Goal: Communication & Community: Participate in discussion

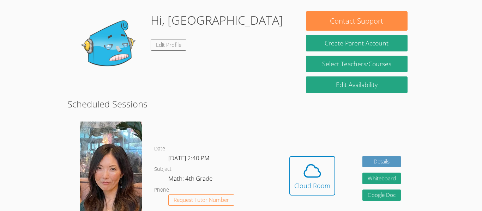
scroll to position [105, 0]
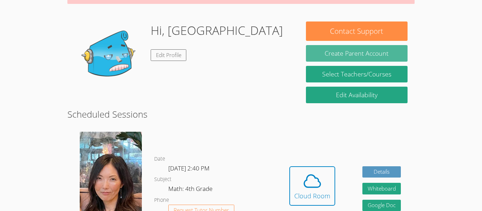
scroll to position [97, 0]
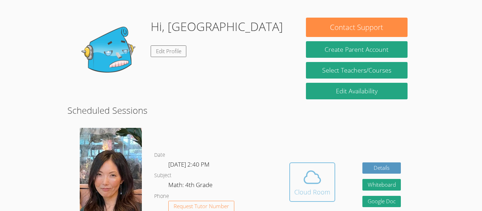
click at [322, 187] on div "Cloud Room" at bounding box center [312, 192] width 36 height 10
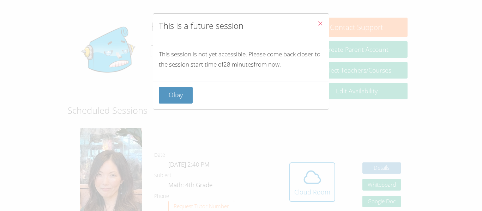
click at [319, 25] on icon "Close" at bounding box center [320, 23] width 6 height 6
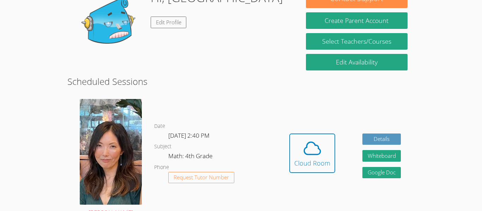
scroll to position [126, 0]
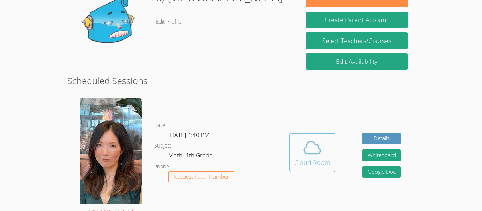
click at [308, 160] on div "Cloud Room" at bounding box center [312, 163] width 36 height 10
click at [293, 155] on button "Cloud Room" at bounding box center [312, 153] width 46 height 40
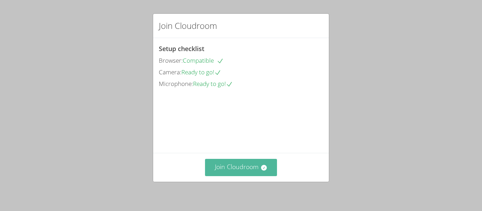
click at [256, 162] on button "Join Cloudroom" at bounding box center [241, 167] width 72 height 17
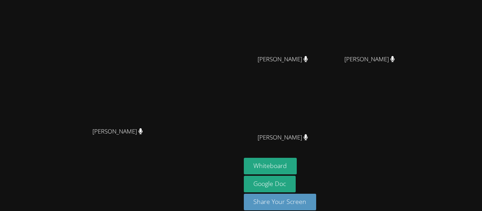
scroll to position [80, 0]
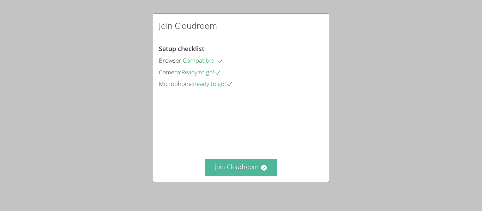
click at [256, 174] on button "Join Cloudroom" at bounding box center [241, 167] width 72 height 17
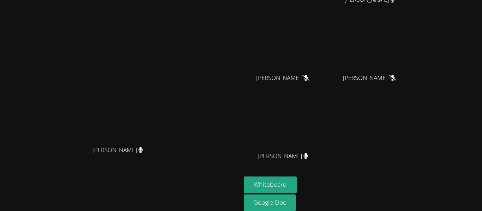
scroll to position [60, 0]
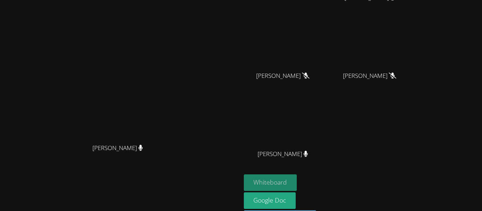
click at [297, 184] on button "Whiteboard" at bounding box center [270, 183] width 53 height 17
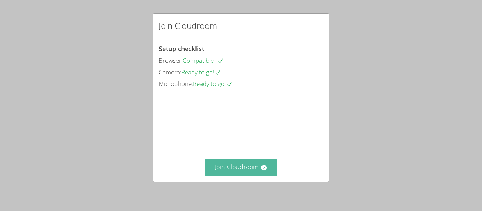
click at [246, 170] on button "Join Cloudroom" at bounding box center [241, 167] width 72 height 17
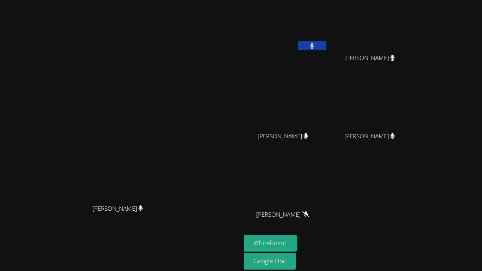
click at [314, 48] on icon at bounding box center [312, 46] width 4 height 6
click at [326, 49] on button at bounding box center [312, 45] width 28 height 9
click at [397, 165] on div "BRITTANEY HEATON Aceton Pennington Aceton Pennington MIGUEL CARDENAS GUTIERREZ …" at bounding box center [329, 119] width 171 height 232
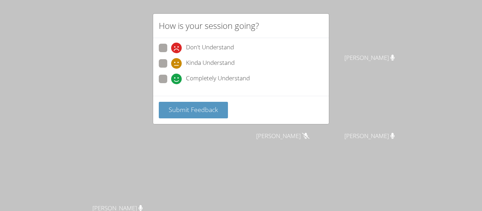
click at [226, 51] on span "Don't Understand" at bounding box center [210, 48] width 48 height 11
click at [177, 50] on input "Don't Understand" at bounding box center [174, 47] width 6 height 6
radio input "true"
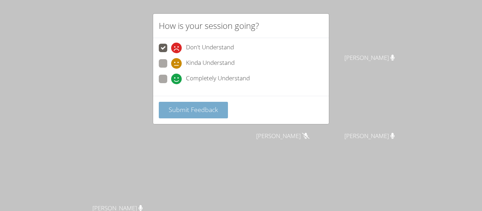
click at [211, 113] on span "Submit Feedback" at bounding box center [193, 110] width 49 height 8
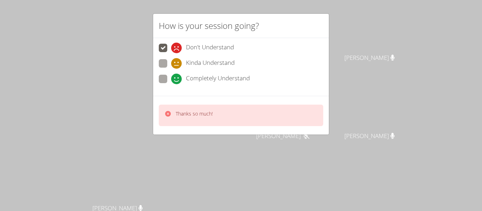
click at [205, 124] on div "Thanks so much!" at bounding box center [241, 116] width 164 height 22
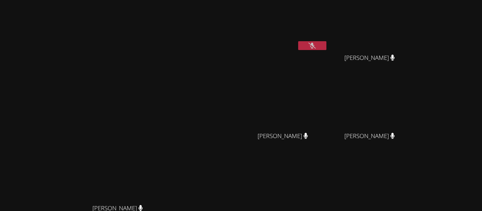
click at [326, 49] on button at bounding box center [312, 45] width 28 height 9
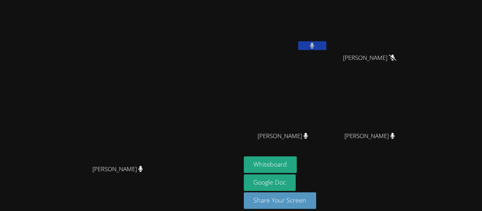
click at [326, 45] on button at bounding box center [312, 45] width 28 height 9
click at [308, 138] on icon at bounding box center [306, 136] width 5 height 6
click at [310, 136] on icon at bounding box center [305, 136] width 7 height 6
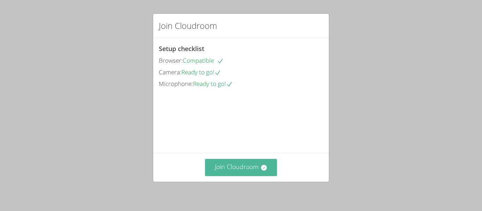
click at [272, 169] on button "Join Cloudroom" at bounding box center [241, 167] width 72 height 17
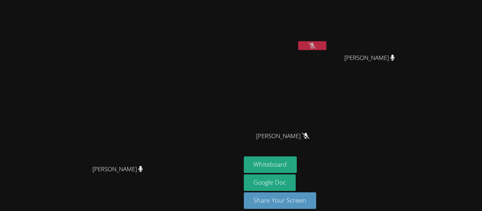
click at [316, 48] on icon at bounding box center [311, 46] width 7 height 6
